Goal: Information Seeking & Learning: Compare options

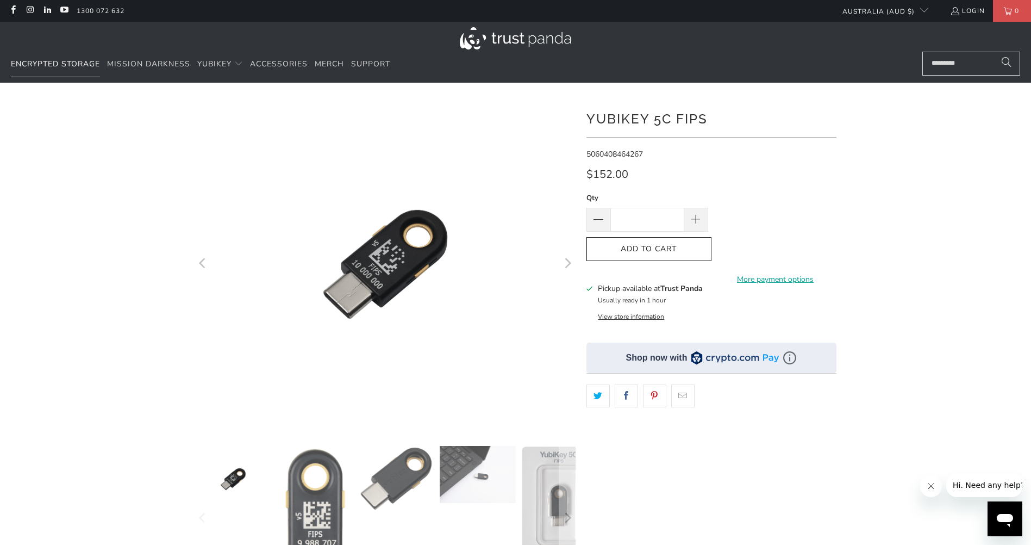
click at [89, 63] on span "Encrypted Storage" at bounding box center [55, 64] width 89 height 10
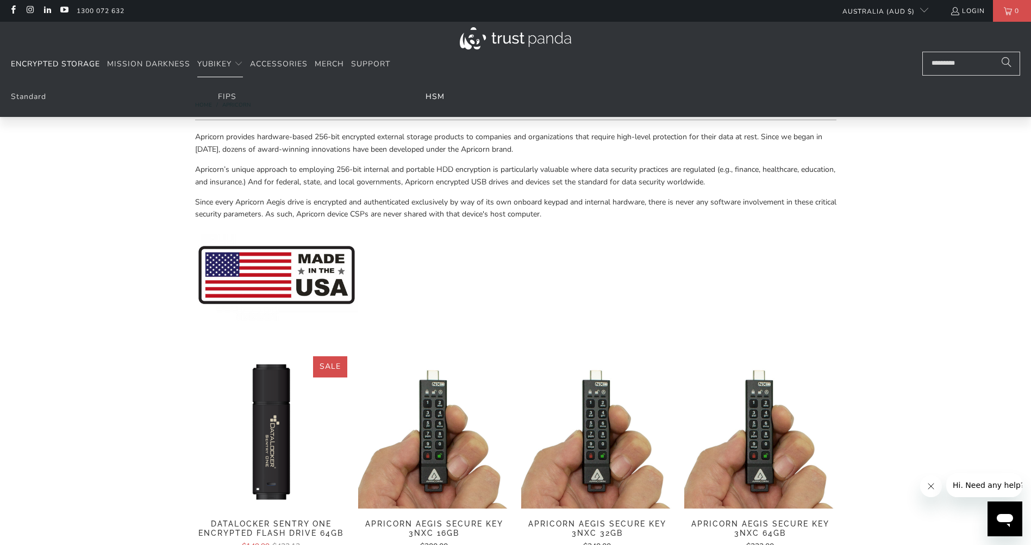
click at [436, 98] on link "HSM" at bounding box center [435, 96] width 19 height 10
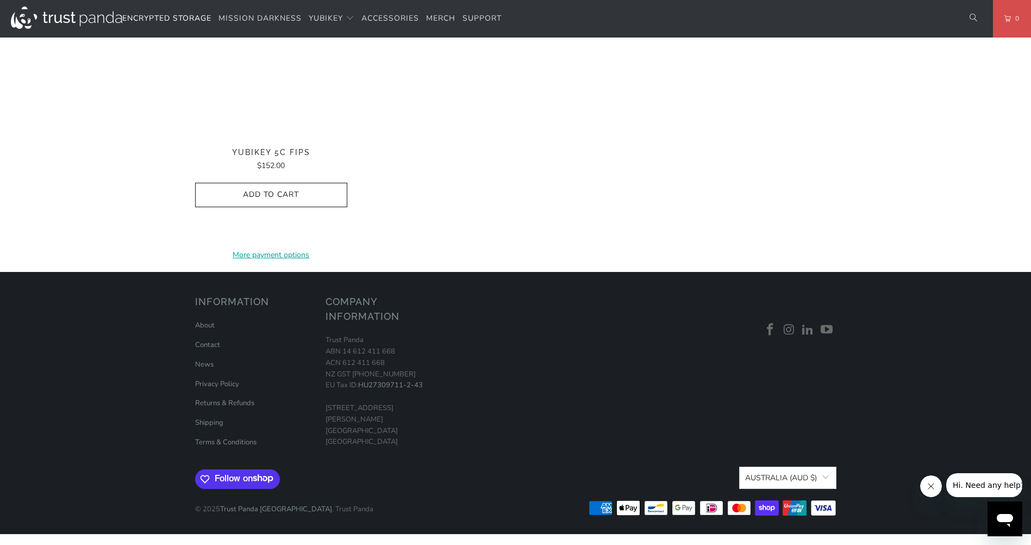
scroll to position [1141, 0]
click at [0, 0] on link "Click here to view the user guide." at bounding box center [0, 0] width 0 height 0
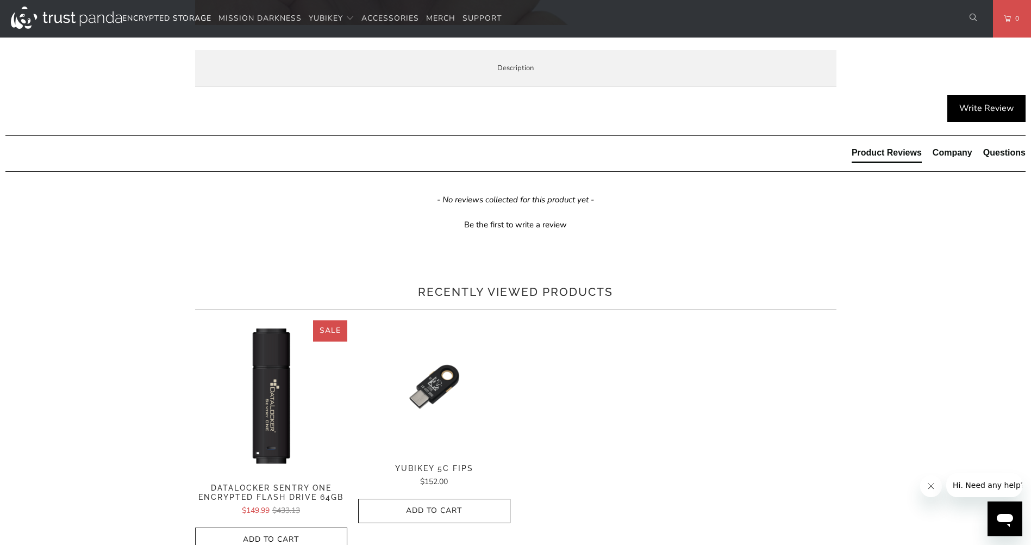
scroll to position [435, 0]
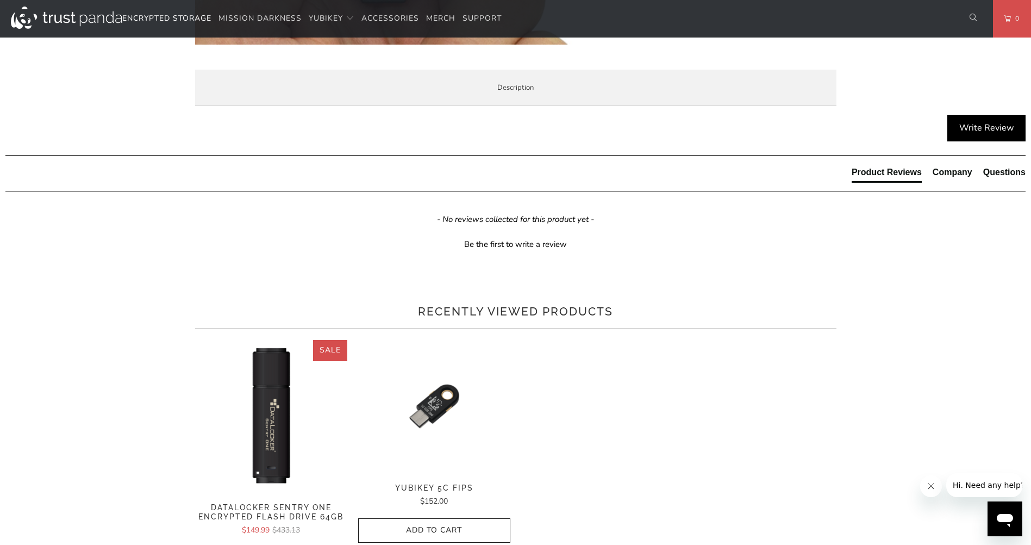
click at [0, 0] on span "Specifications" at bounding box center [0, 0] width 0 height 0
click at [0, 0] on li "Enterprise and Government" at bounding box center [0, 0] width 0 height 0
click at [0, 0] on li "Local Service & Support" at bounding box center [0, 0] width 0 height 0
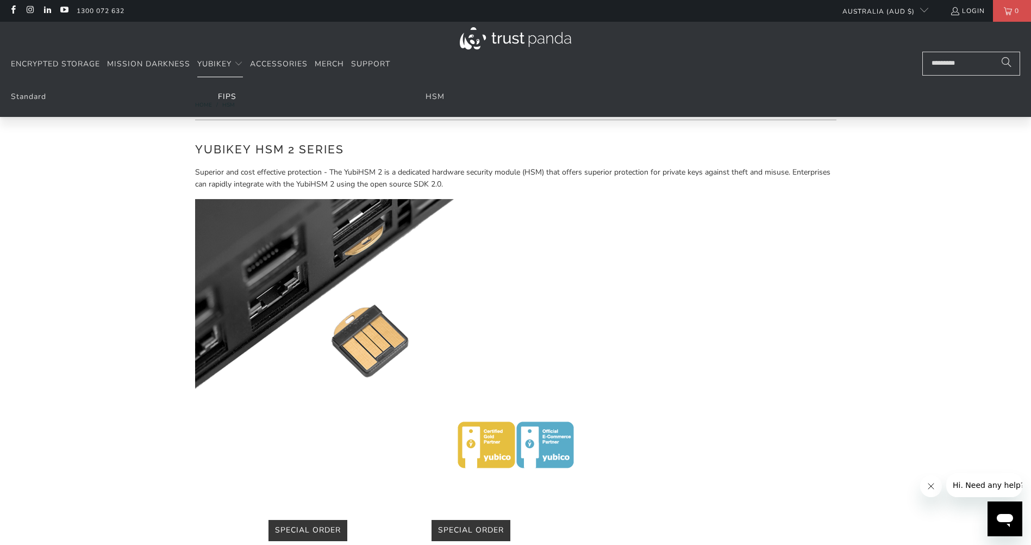
click at [225, 95] on link "FIPS" at bounding box center [227, 96] width 18 height 10
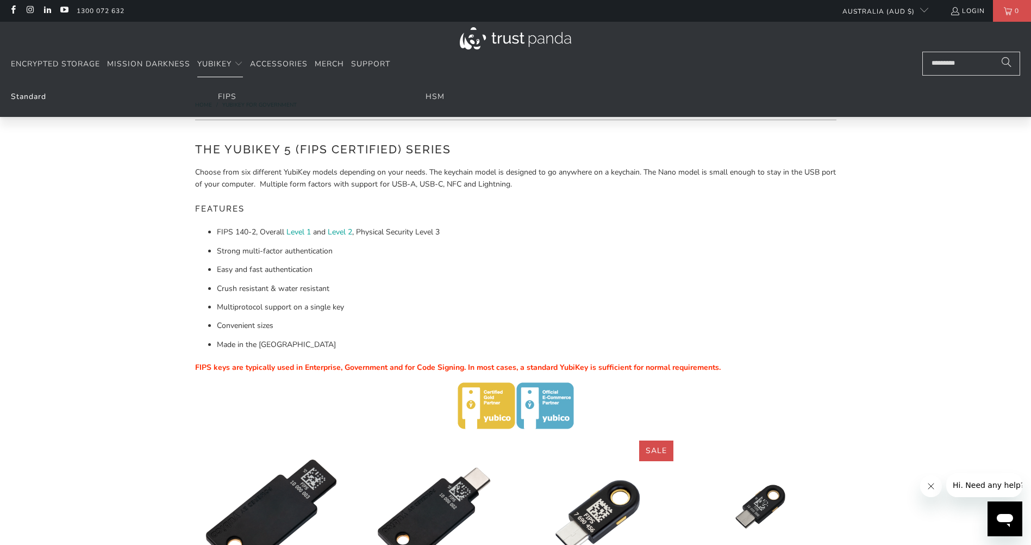
click at [38, 96] on link "Standard" at bounding box center [28, 96] width 35 height 10
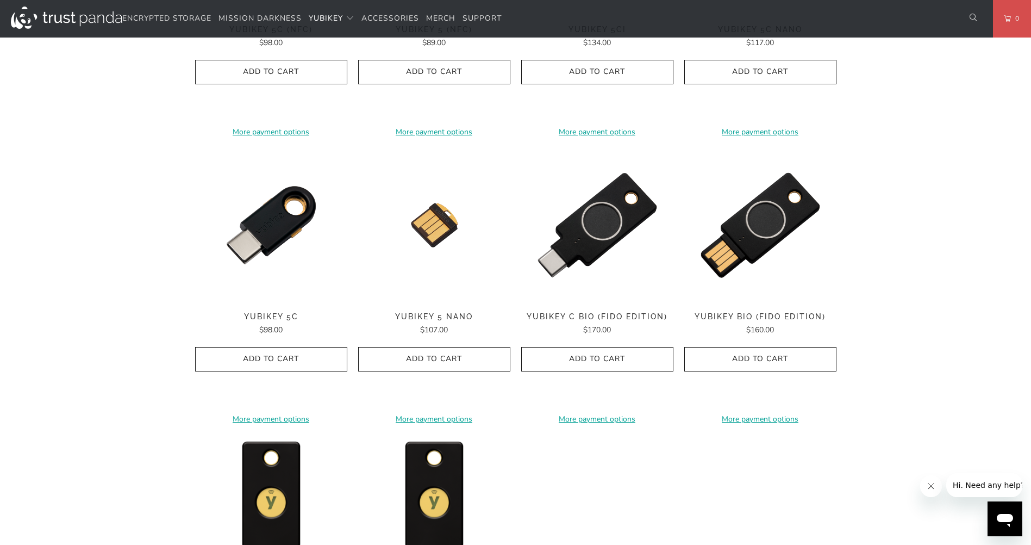
scroll to position [870, 0]
